Goal: Find specific page/section: Find specific page/section

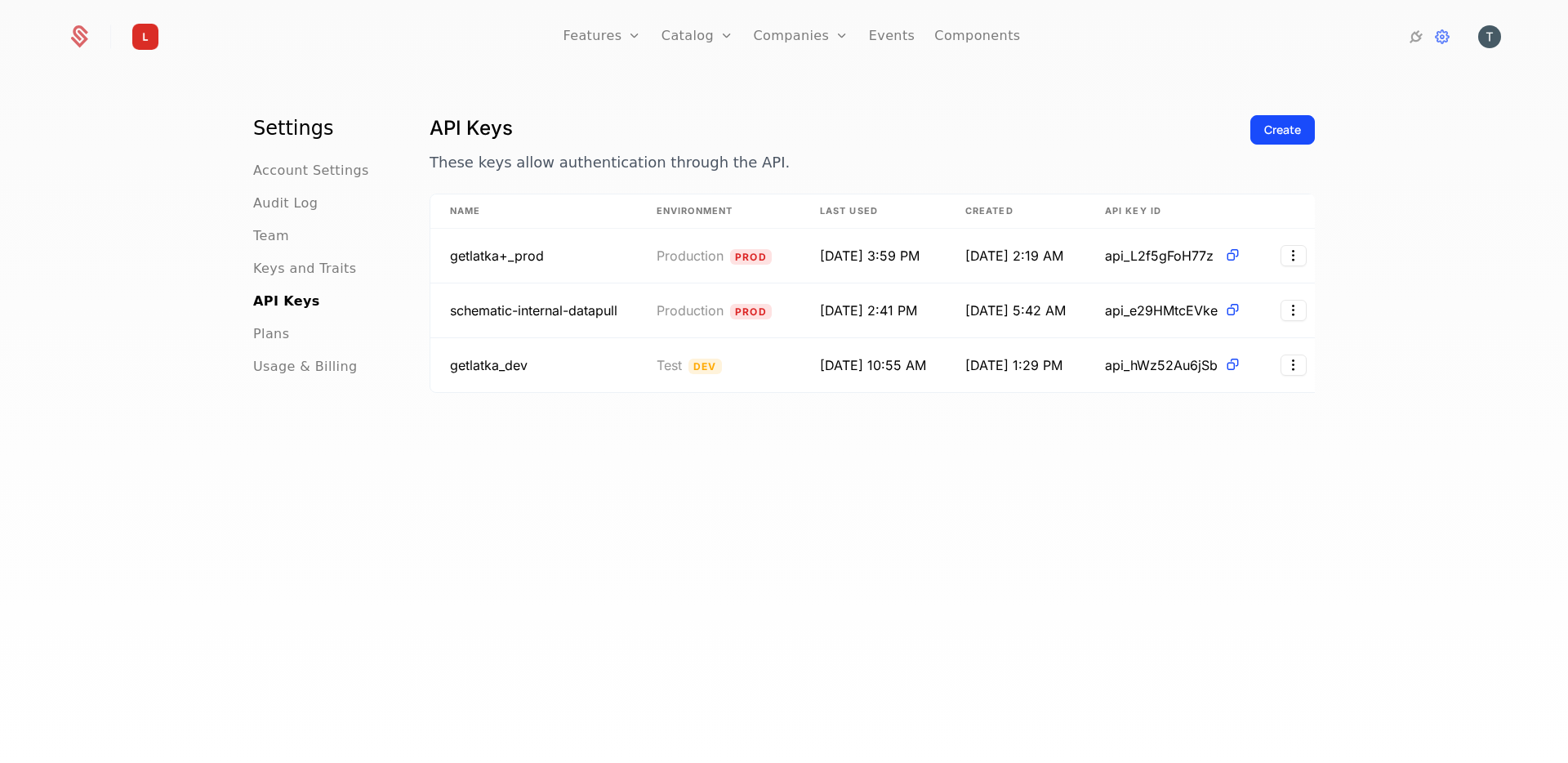
click at [872, 139] on h1 "API Keys" at bounding box center [833, 128] width 807 height 26
click at [744, 94] on div "Settings Account Settings Audit Log Team Keys and Traits API Keys Plans Usage &…" at bounding box center [784, 424] width 1568 height 697
click at [327, 452] on div "Settings Account Settings Audit Log Team Keys and Traits API Keys Plans Usage &…" at bounding box center [322, 443] width 137 height 657
click at [567, 70] on nav "Features Features Flags Catalog Plans Add Ons Configuration Companies Companies…" at bounding box center [792, 37] width 931 height 73
click at [152, 47] on img at bounding box center [145, 37] width 39 height 39
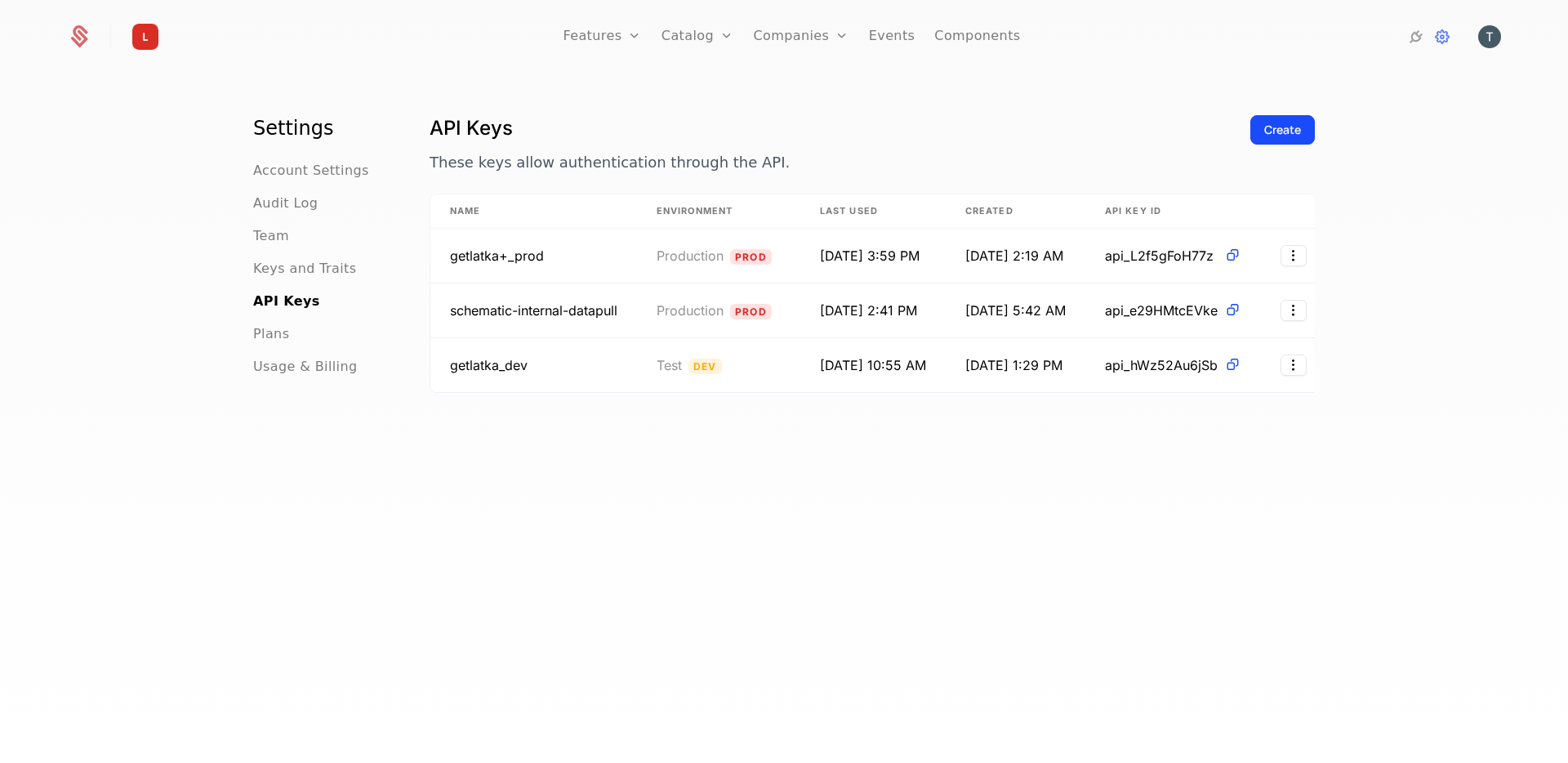
click at [152, 47] on img at bounding box center [145, 37] width 39 height 39
click at [152, 35] on img at bounding box center [145, 37] width 39 height 39
click at [817, 94] on link "Companies" at bounding box center [810, 90] width 75 height 20
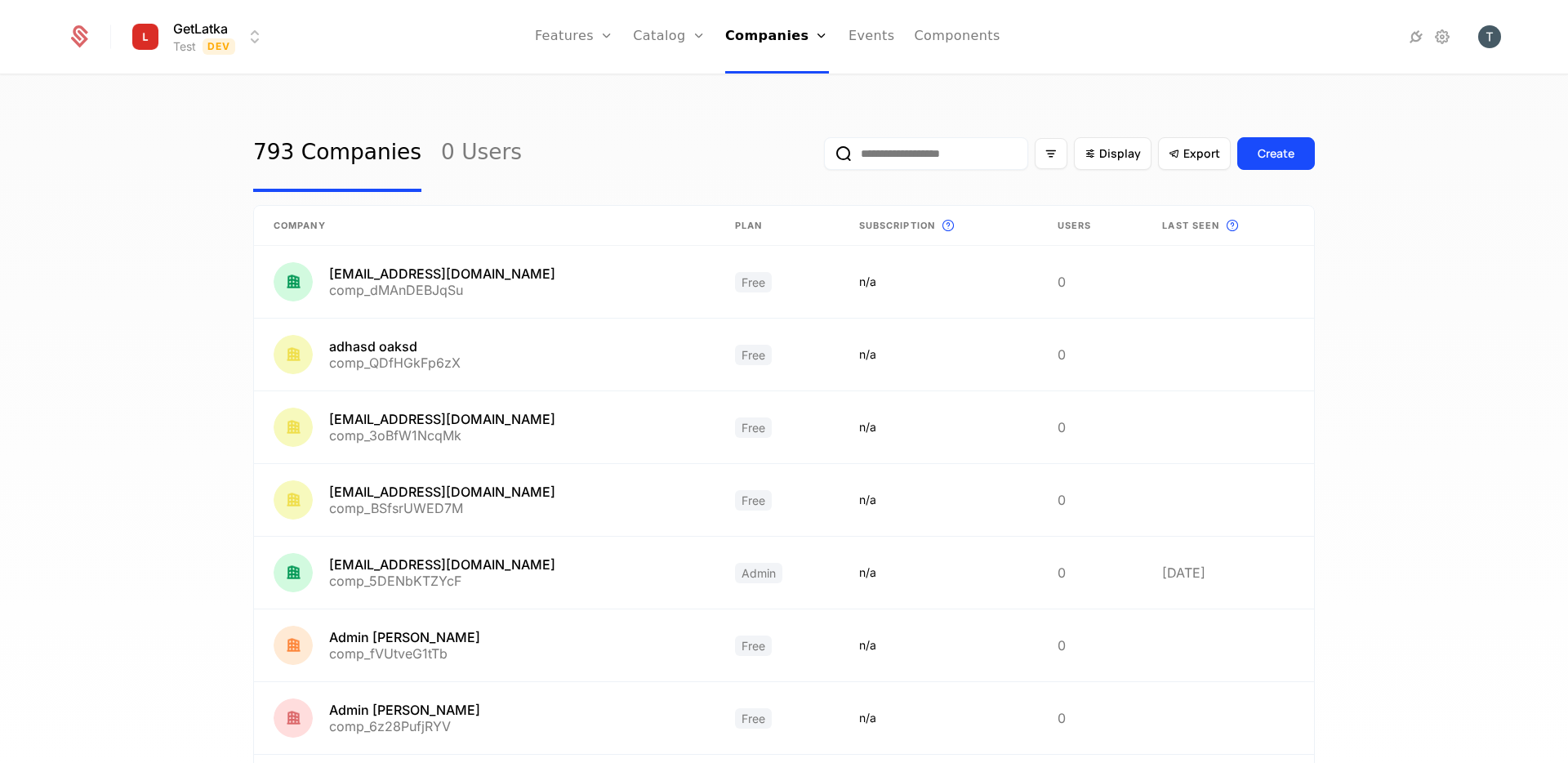
click at [900, 153] on input "email" at bounding box center [925, 154] width 204 height 33
type input "**********"
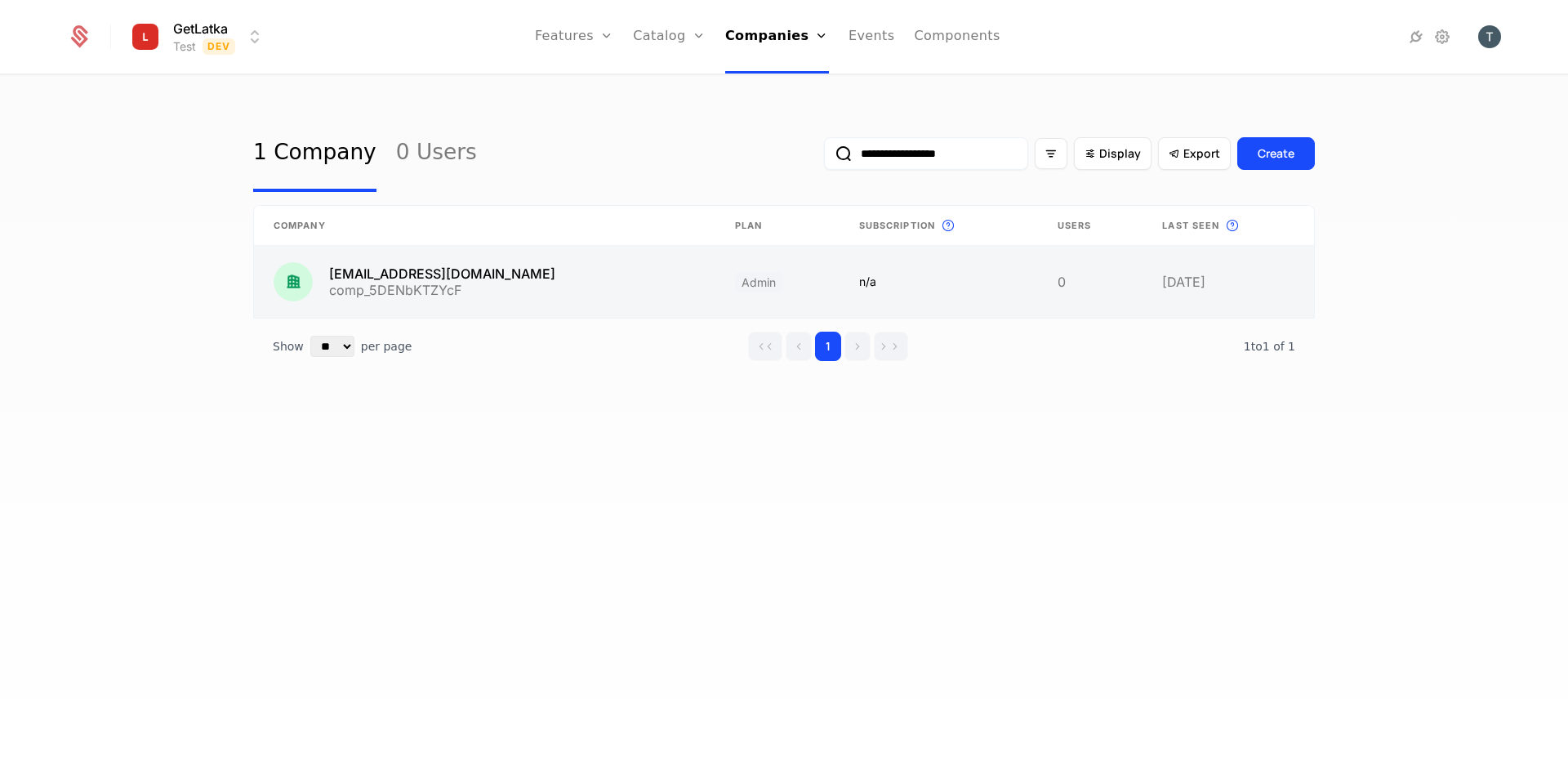
click at [566, 284] on link at bounding box center [484, 282] width 461 height 72
